Goal: Ask a question

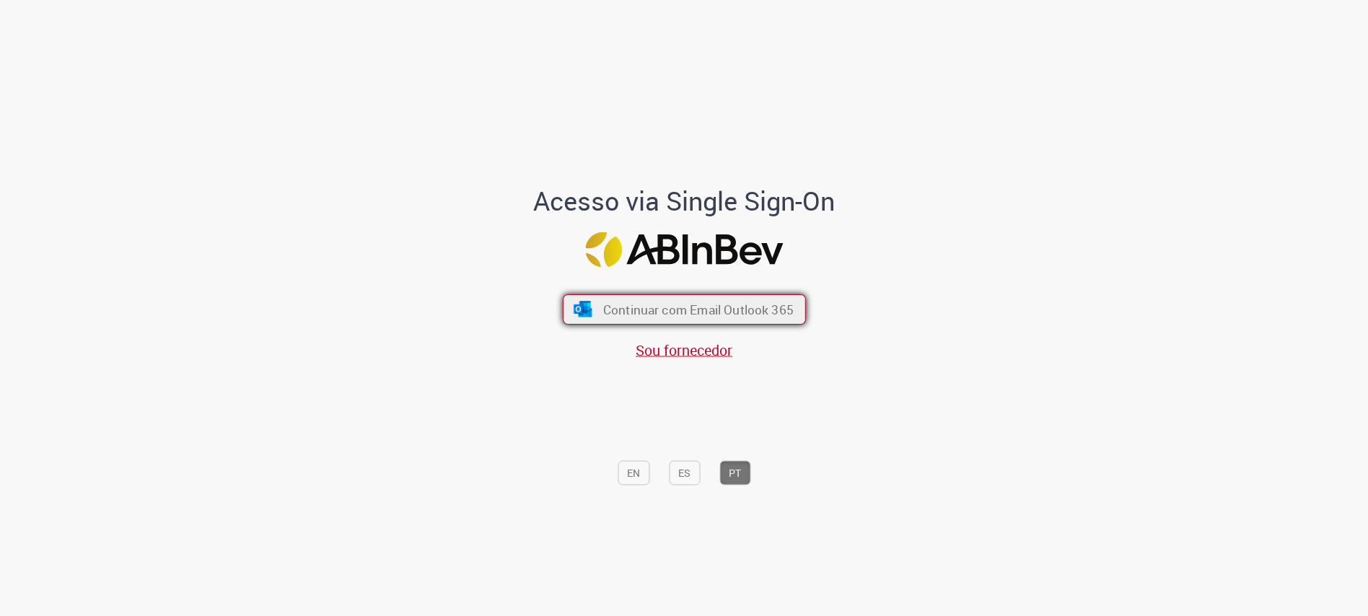
click at [645, 314] on span "Continuar com Email Outlook 365" at bounding box center [698, 310] width 191 height 17
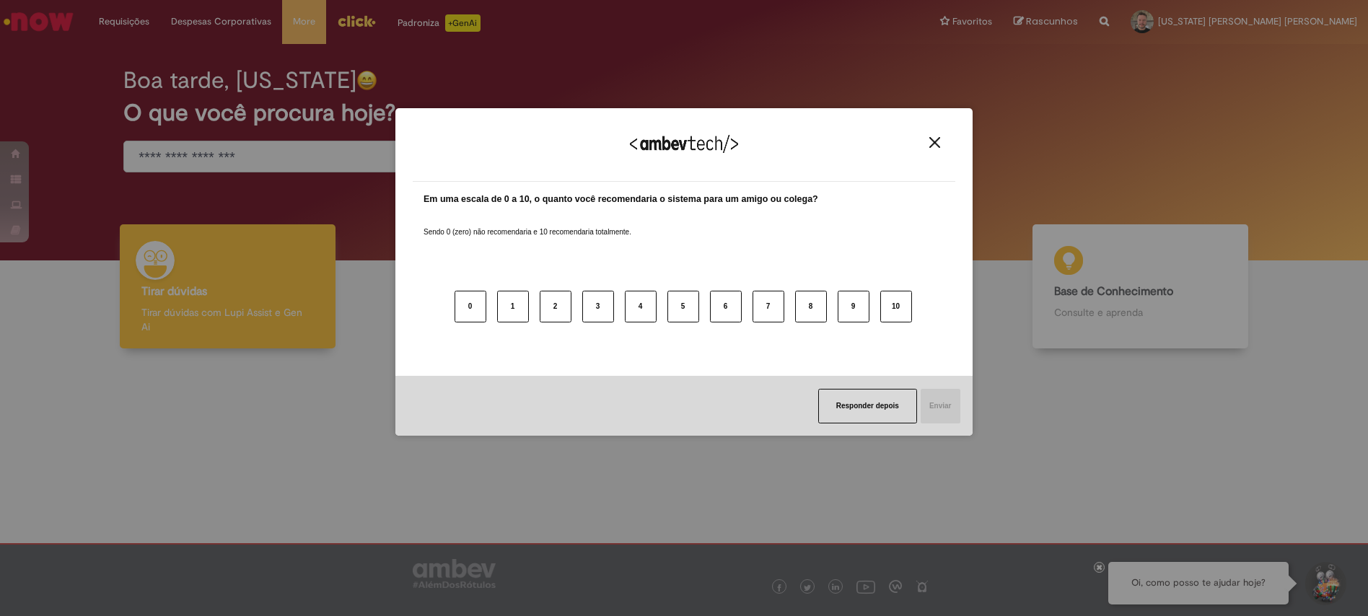
click at [934, 144] on img "Close" at bounding box center [934, 142] width 11 height 11
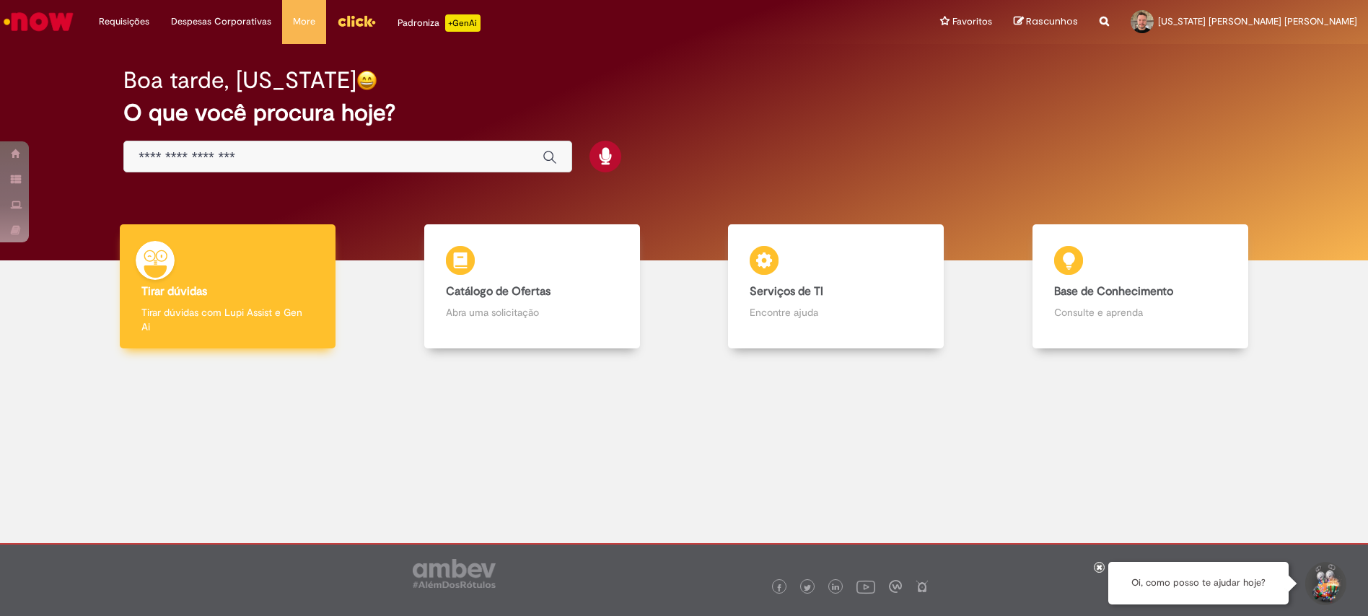
click at [257, 323] on p "Tirar dúvidas com Lupi Assist e Gen Ai" at bounding box center [227, 319] width 172 height 29
